Goal: Transaction & Acquisition: Purchase product/service

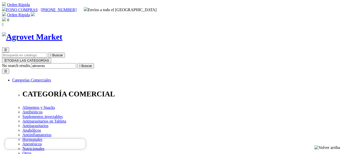
type input "alimento"
click at [77, 63] on button " Buscar" at bounding box center [85, 65] width 17 height 5
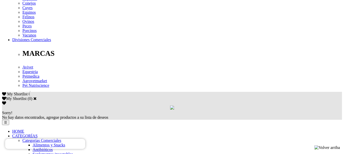
scroll to position [255, 0]
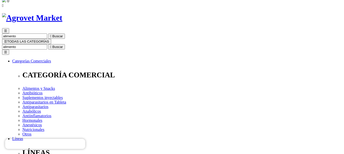
scroll to position [50, 0]
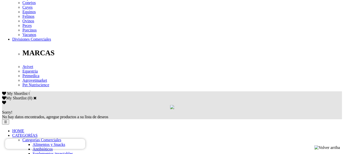
scroll to position [255, 0]
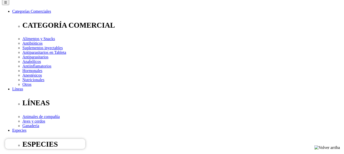
scroll to position [76, 0]
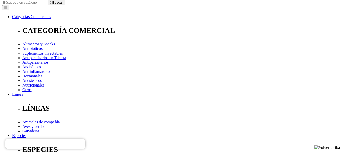
scroll to position [76, 0]
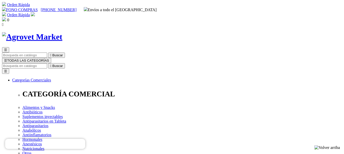
scroll to position [76, 0]
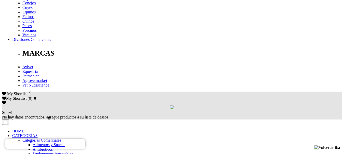
scroll to position [255, 0]
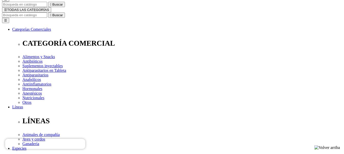
scroll to position [76, 0]
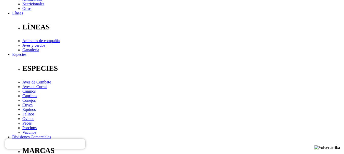
scroll to position [153, 0]
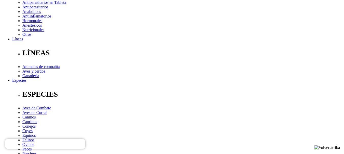
scroll to position [76, 0]
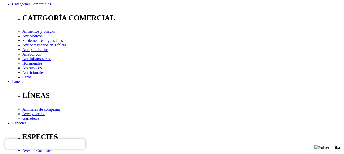
scroll to position [51, 0]
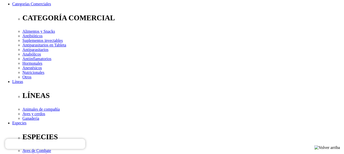
scroll to position [25, 0]
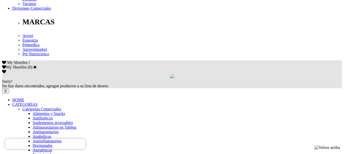
scroll to position [280, 0]
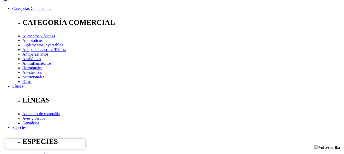
scroll to position [76, 0]
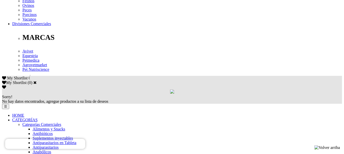
scroll to position [305, 0]
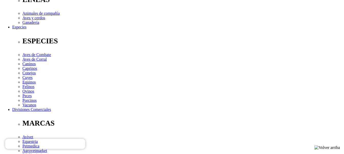
scroll to position [280, 0]
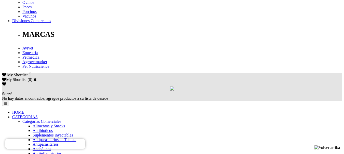
scroll to position [305, 0]
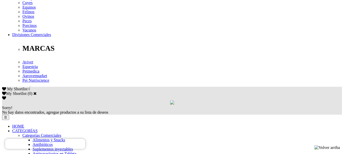
scroll to position [331, 0]
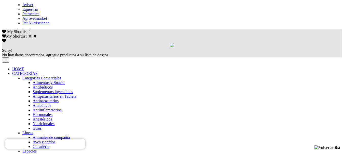
scroll to position [305, 0]
